Goal: Task Accomplishment & Management: Manage account settings

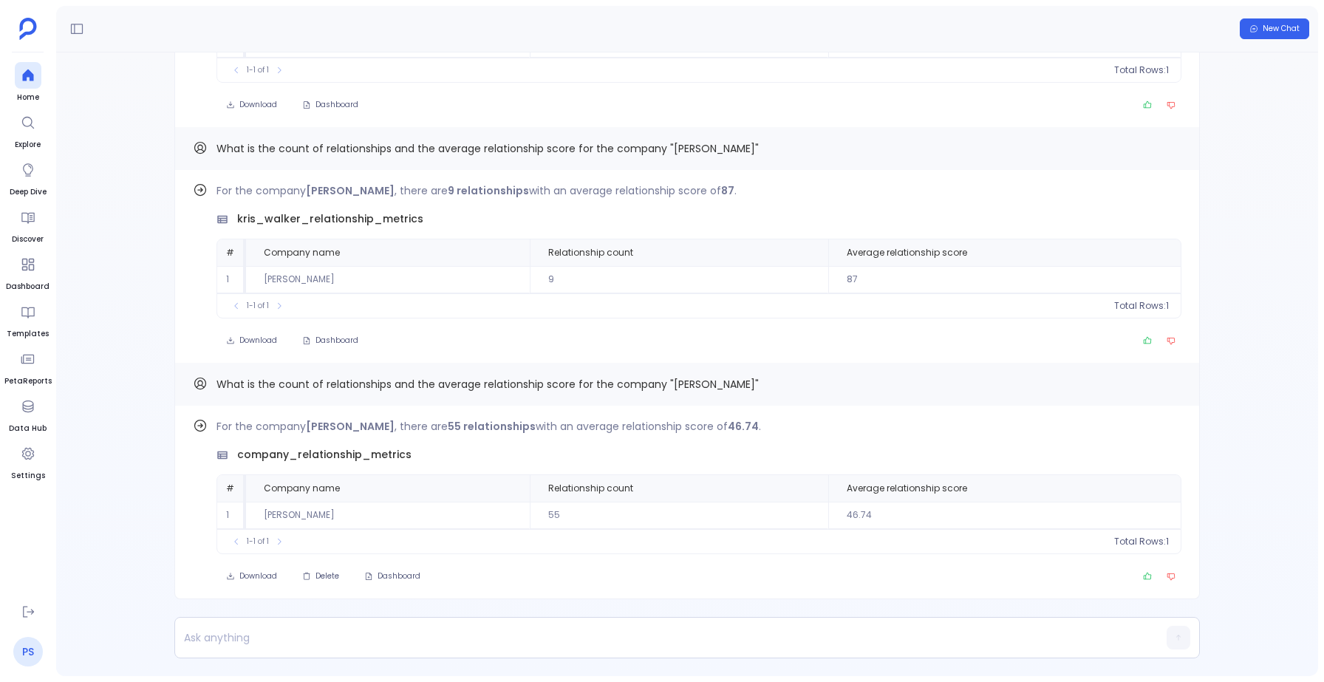
click at [23, 656] on link "PS" at bounding box center [28, 652] width 30 height 30
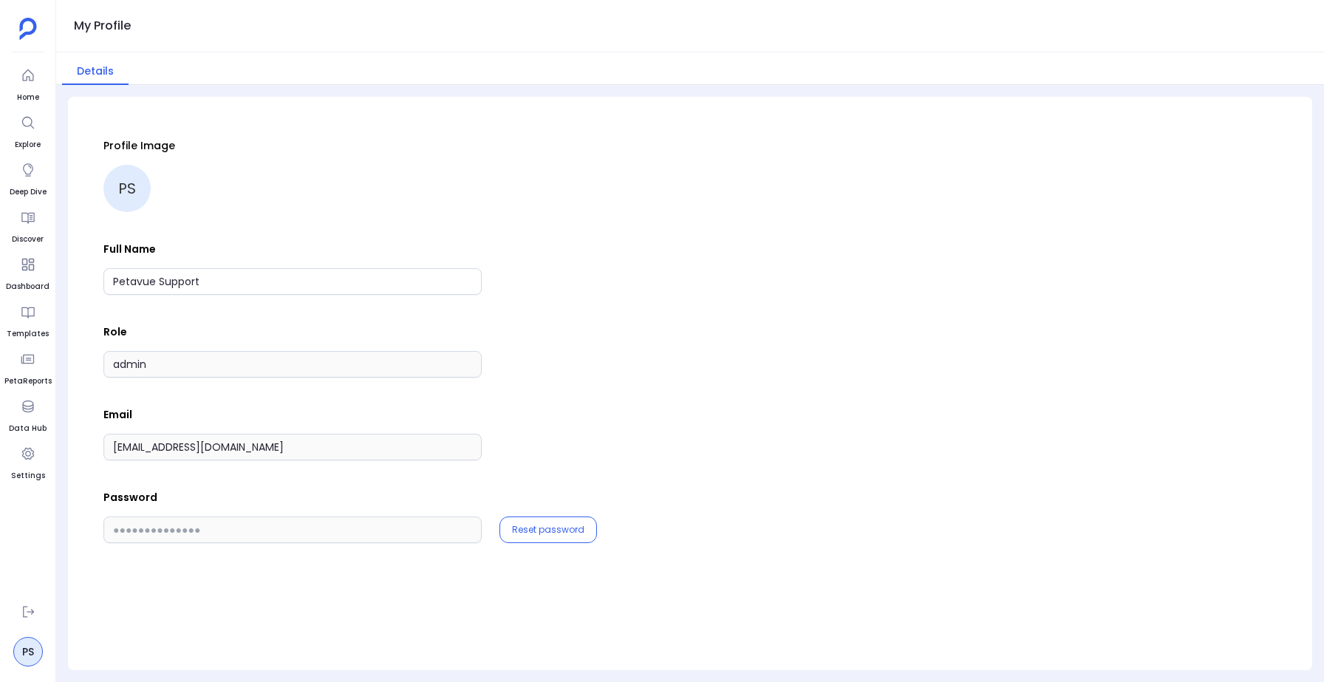
click at [802, 187] on div "Profile Image PS" at bounding box center [690, 175] width 1174 height 74
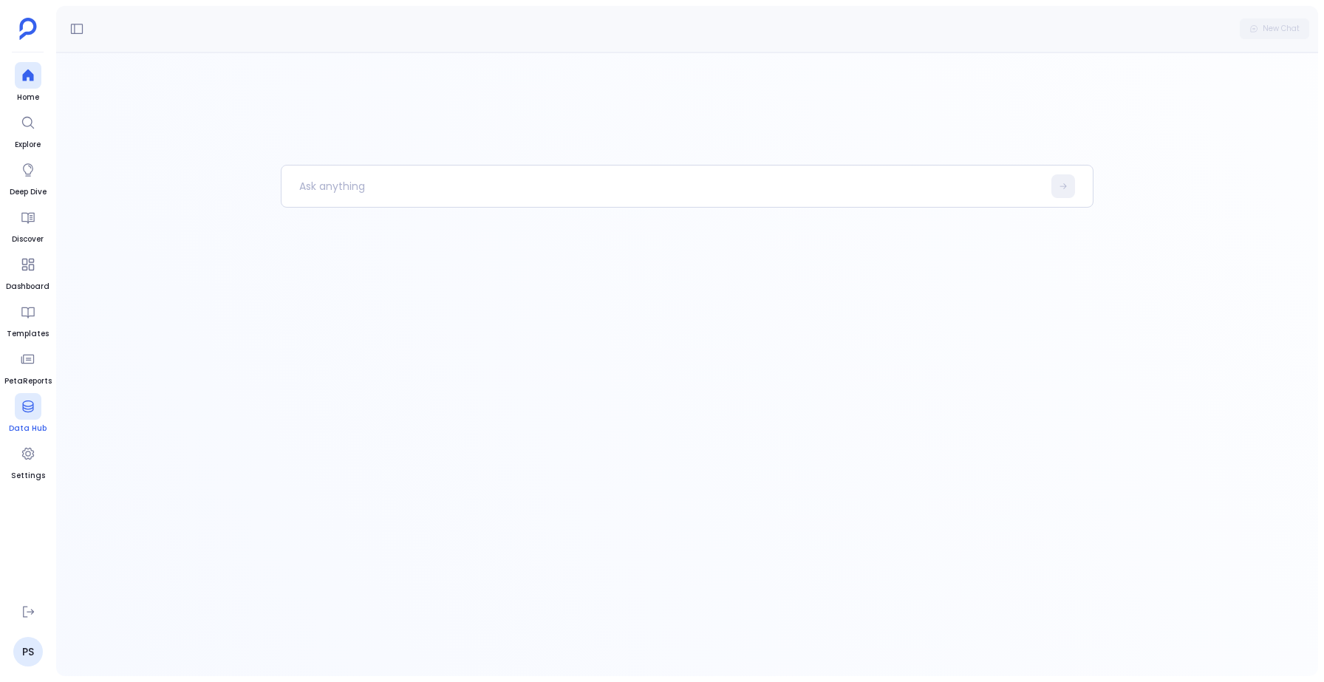
click at [30, 404] on icon at bounding box center [28, 406] width 15 height 15
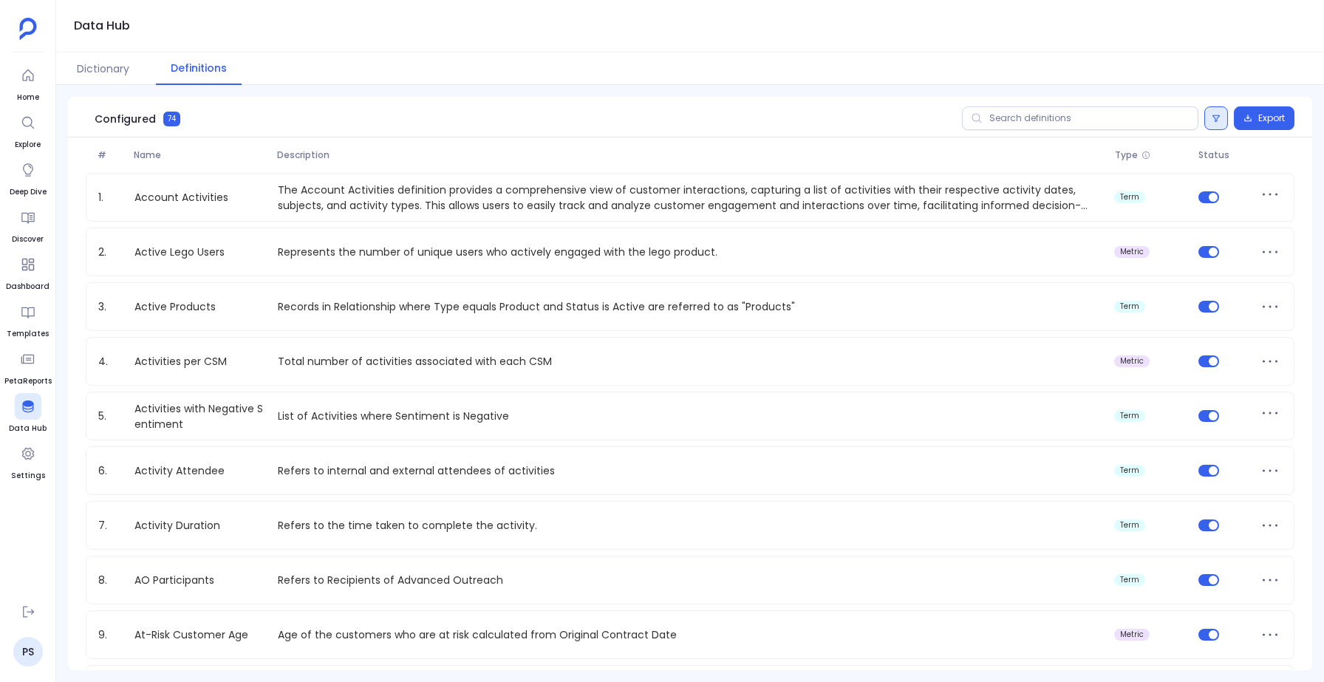
click at [1213, 119] on icon at bounding box center [1216, 118] width 7 height 7
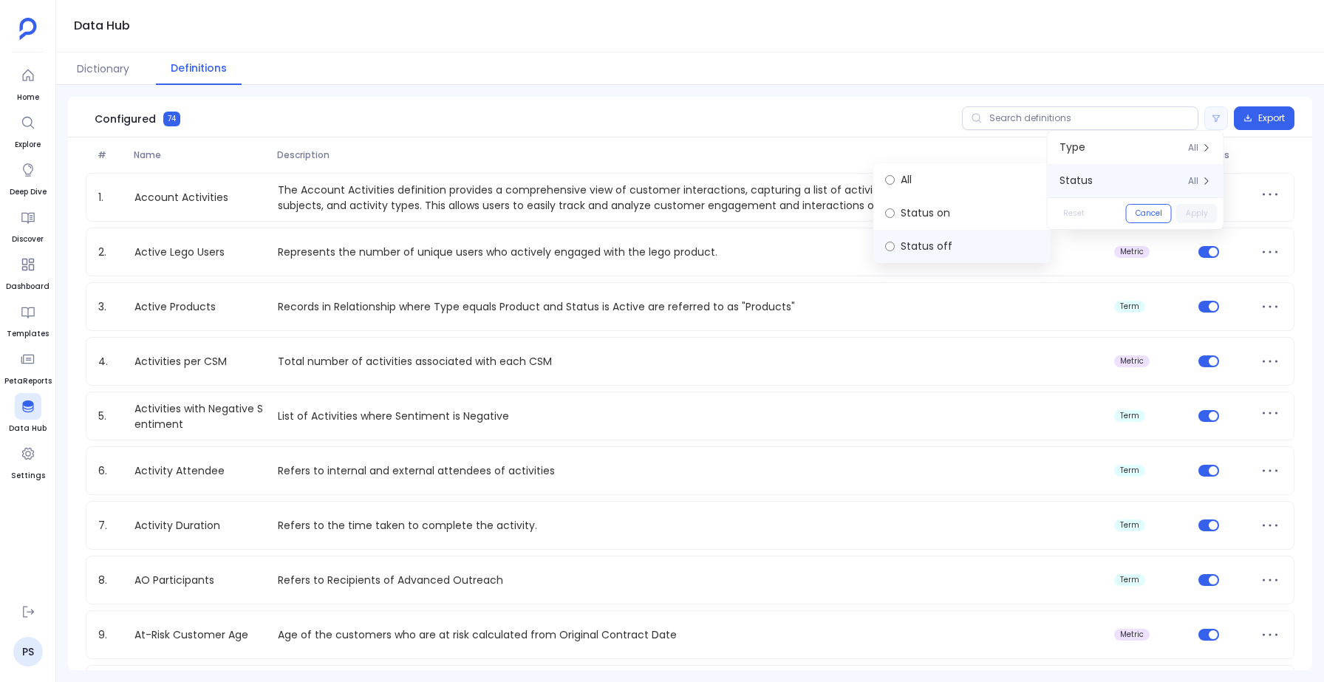
click at [918, 241] on label "Status off" at bounding box center [962, 246] width 177 height 33
click at [1205, 209] on button "Apply" at bounding box center [1197, 213] width 41 height 19
